Goal: Task Accomplishment & Management: Use online tool/utility

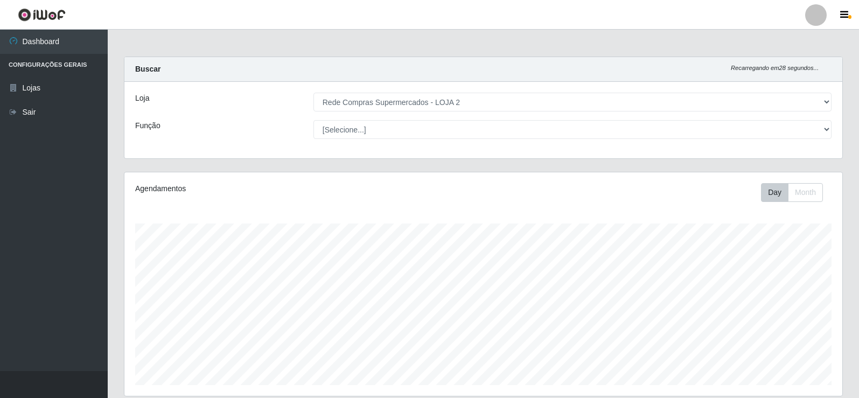
select select "161"
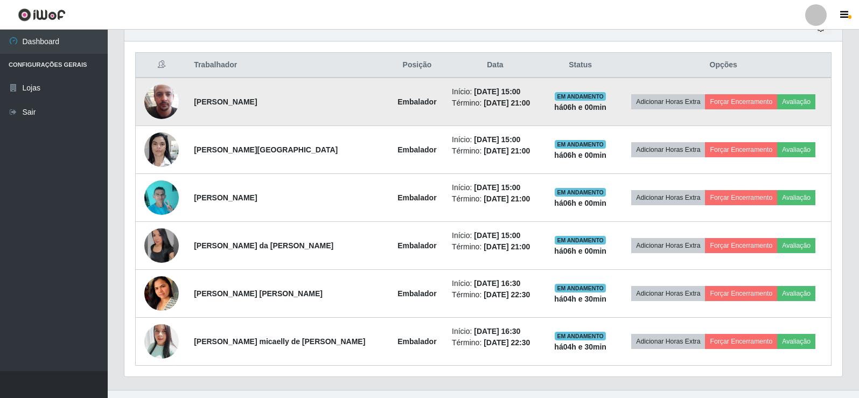
scroll to position [223, 718]
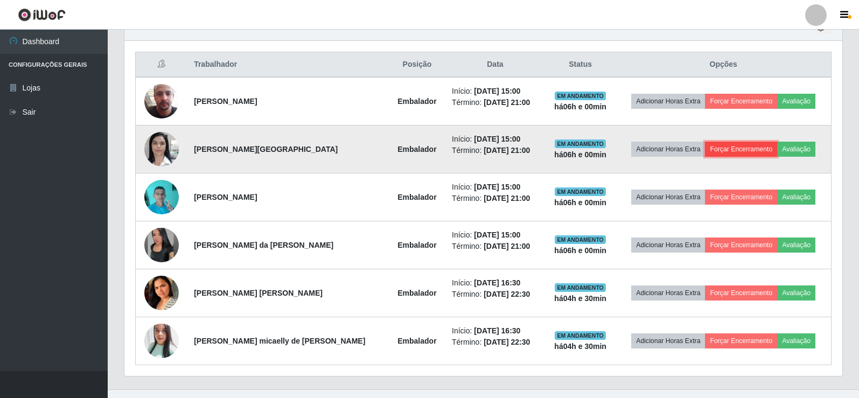
click at [748, 145] on button "Forçar Encerramento" at bounding box center [741, 149] width 72 height 15
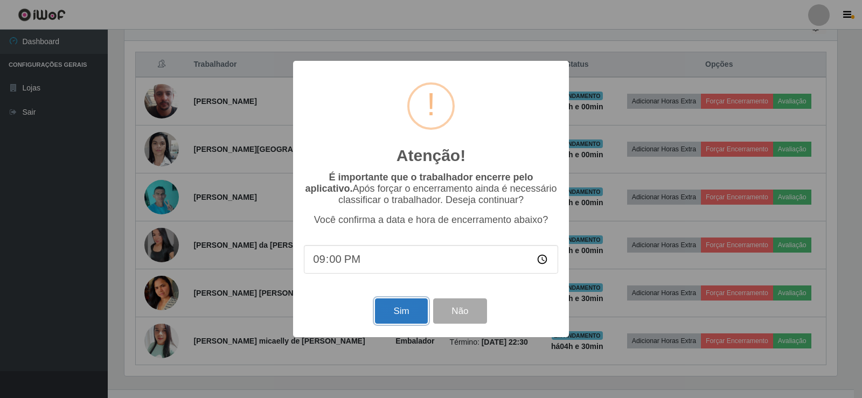
click at [415, 310] on button "Sim" at bounding box center [401, 310] width 52 height 25
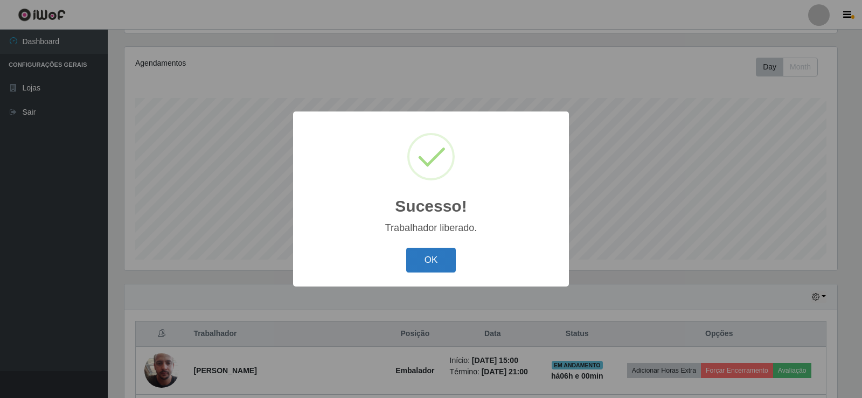
click at [424, 263] on button "OK" at bounding box center [431, 260] width 50 height 25
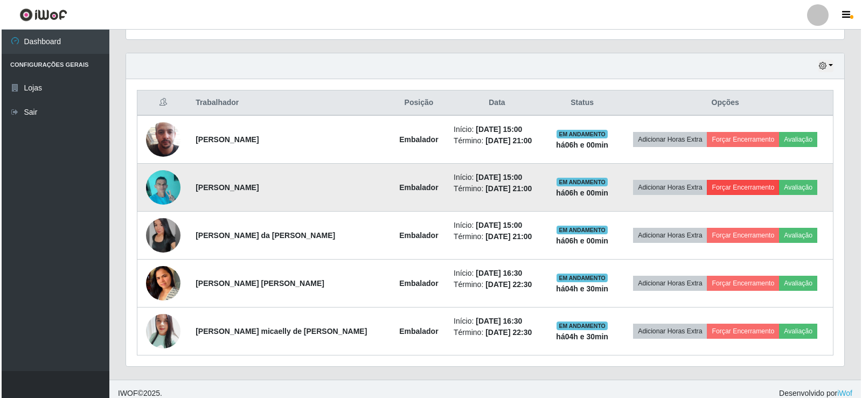
scroll to position [365, 0]
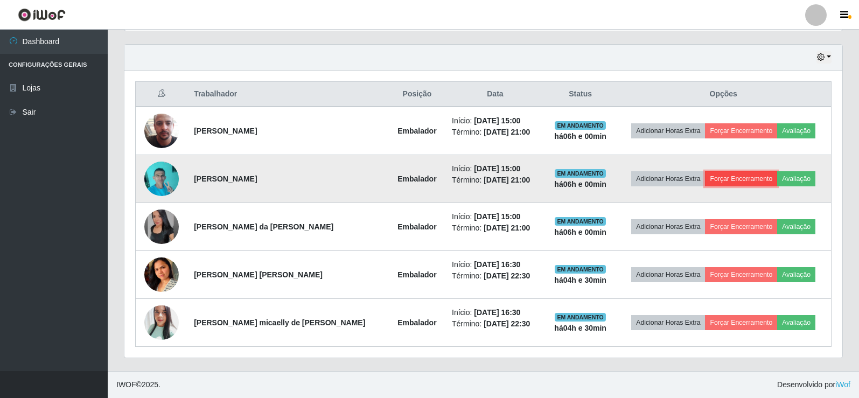
click at [726, 175] on button "Forçar Encerramento" at bounding box center [741, 178] width 72 height 15
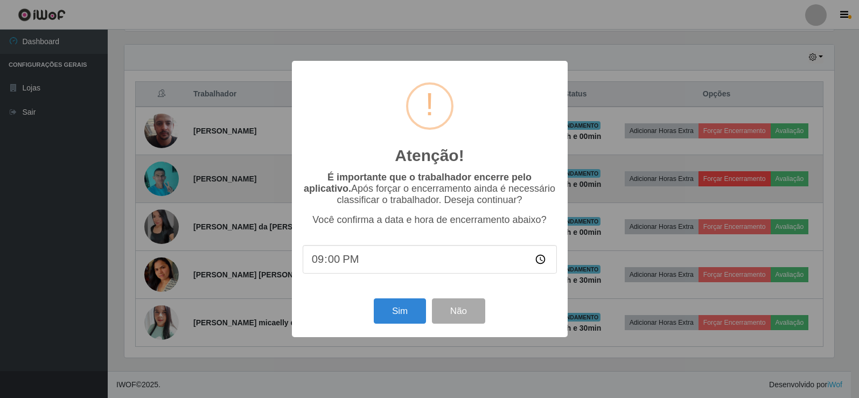
scroll to position [223, 712]
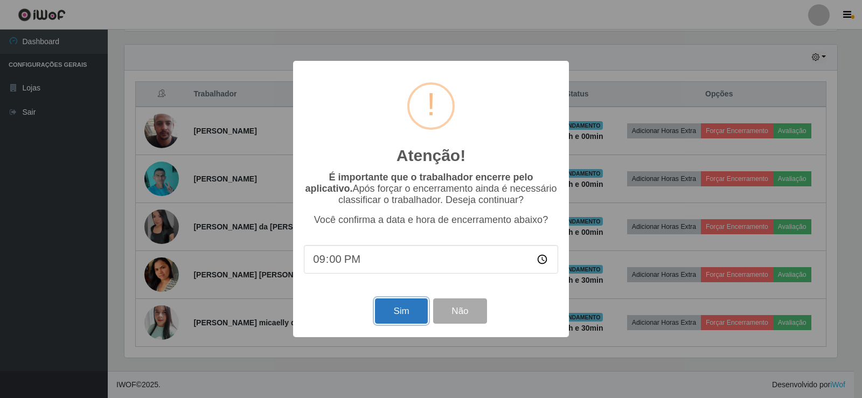
click at [415, 313] on button "Sim" at bounding box center [401, 310] width 52 height 25
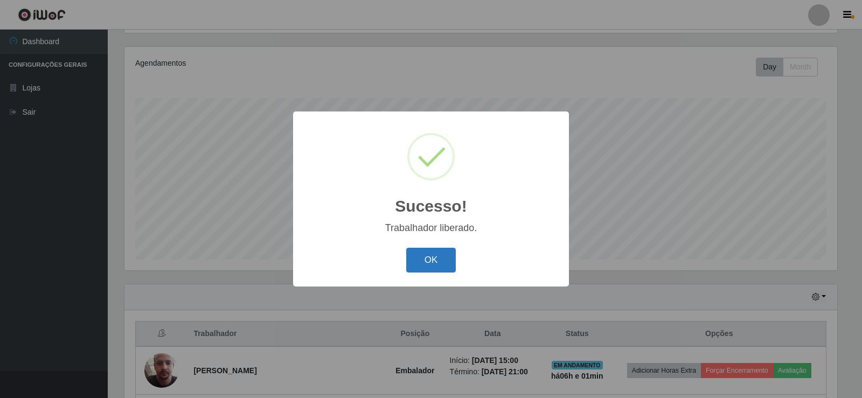
click at [424, 263] on button "OK" at bounding box center [431, 260] width 50 height 25
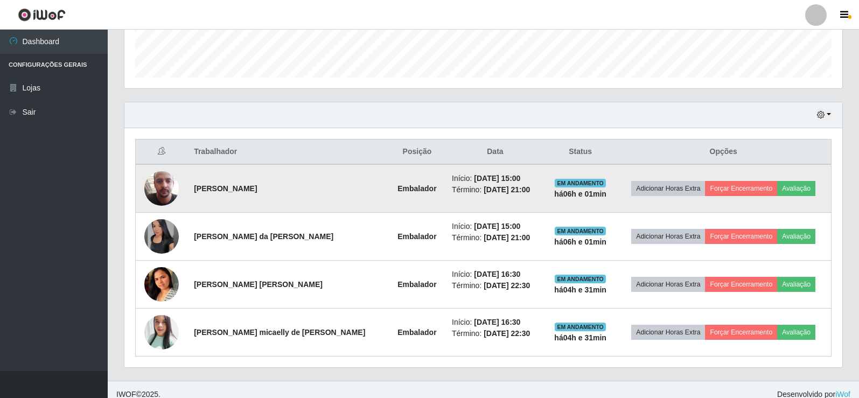
scroll to position [317, 0]
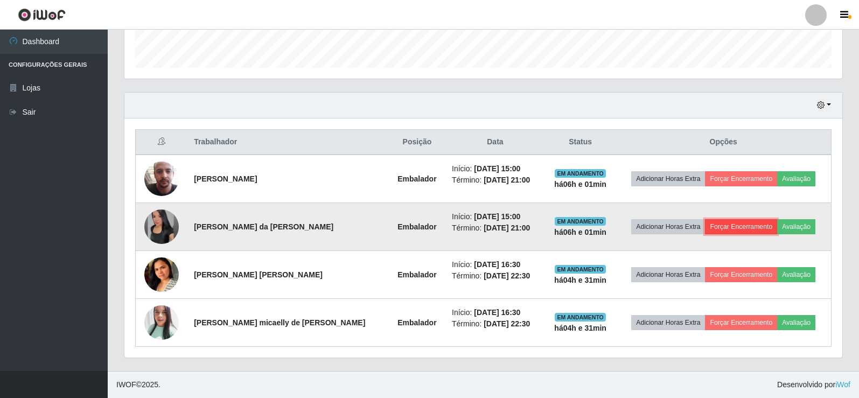
click at [724, 227] on button "Forçar Encerramento" at bounding box center [741, 226] width 72 height 15
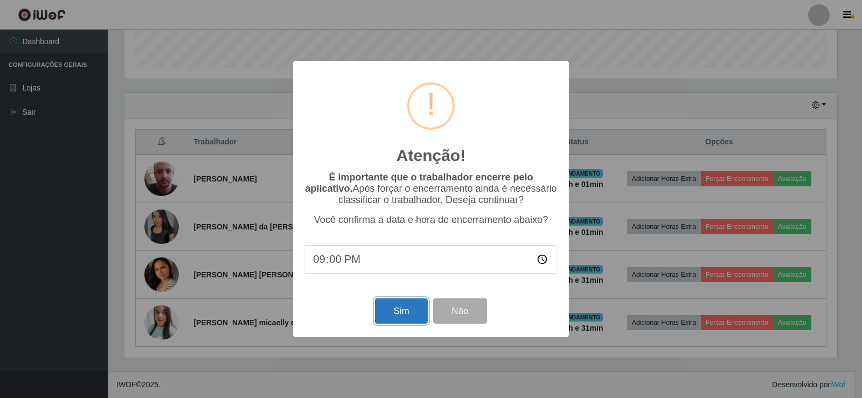
click at [401, 323] on button "Sim" at bounding box center [401, 310] width 52 height 25
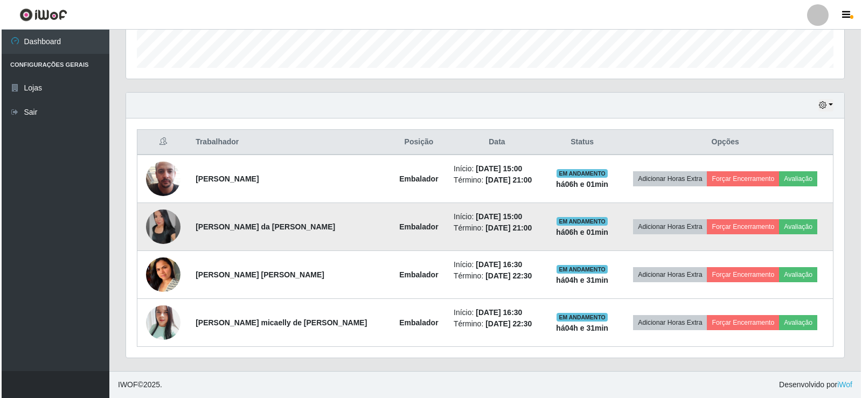
scroll to position [0, 0]
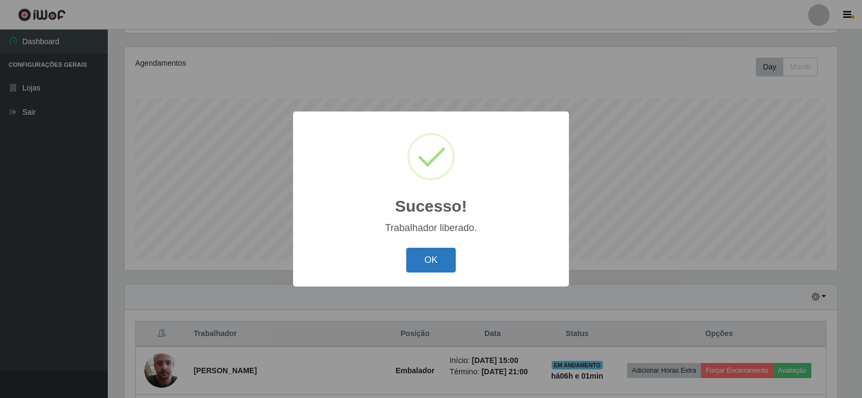
click at [416, 257] on button "OK" at bounding box center [431, 260] width 50 height 25
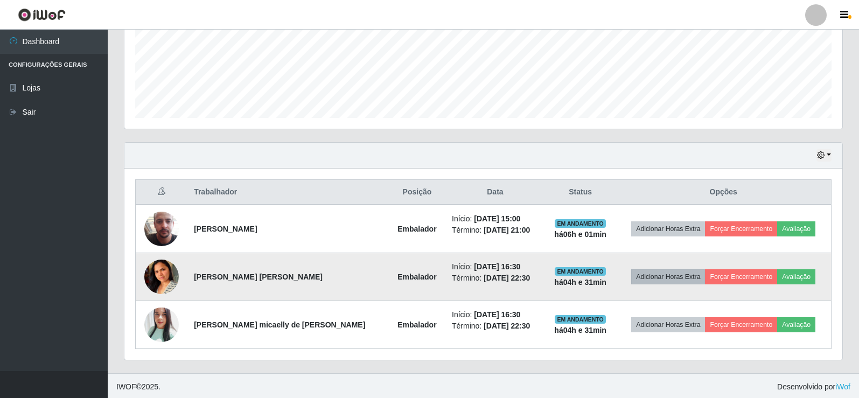
scroll to position [269, 0]
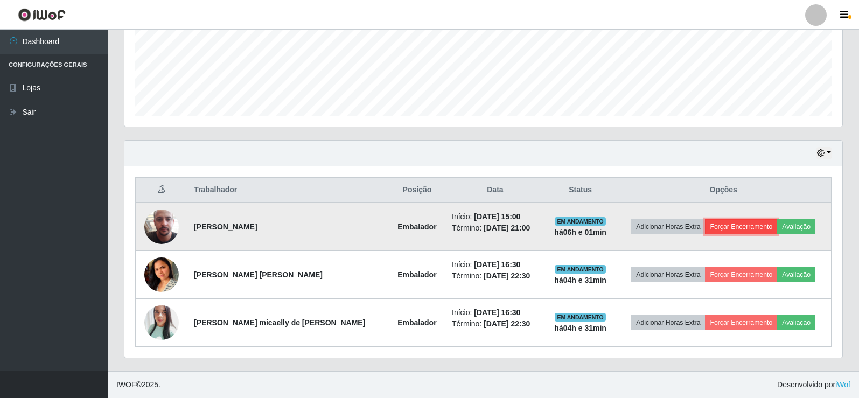
click at [729, 232] on button "Forçar Encerramento" at bounding box center [741, 226] width 72 height 15
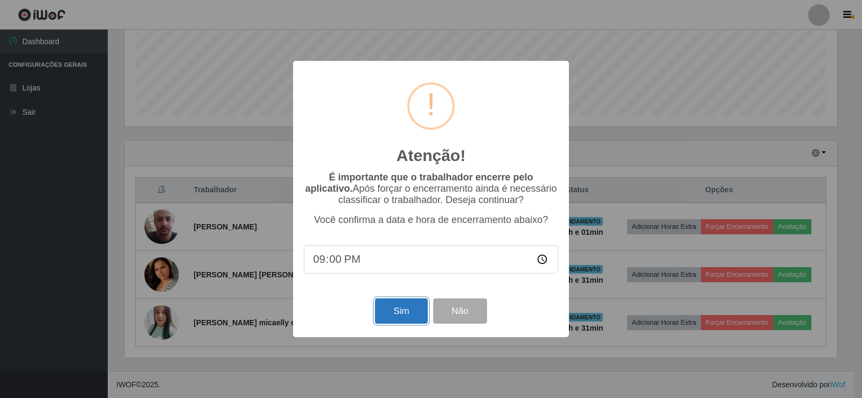
click at [408, 310] on button "Sim" at bounding box center [401, 310] width 52 height 25
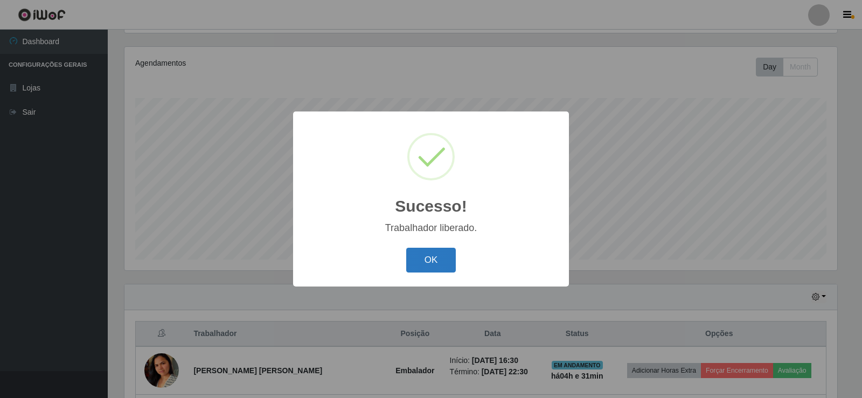
click at [446, 253] on button "OK" at bounding box center [431, 260] width 50 height 25
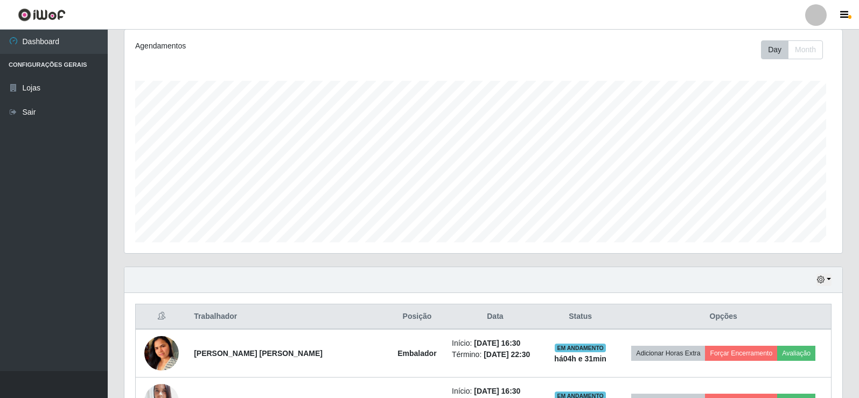
scroll to position [538243, 537749]
